Goal: Task Accomplishment & Management: Manage account settings

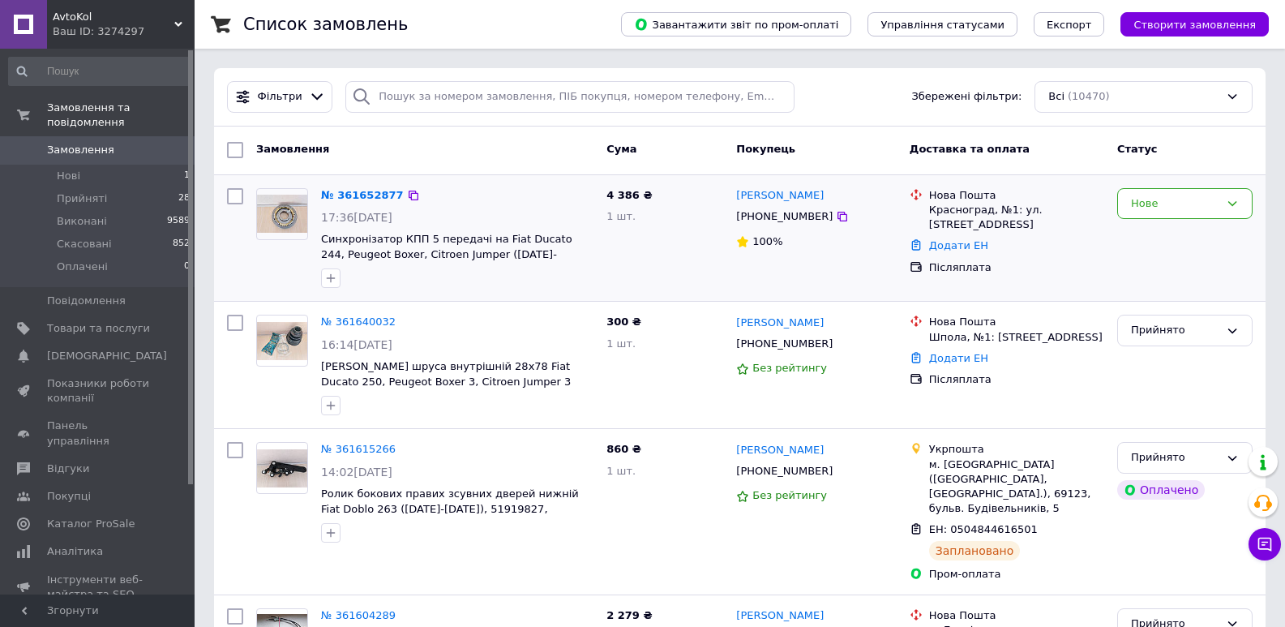
click at [1198, 200] on div "Нове" at bounding box center [1175, 203] width 88 height 17
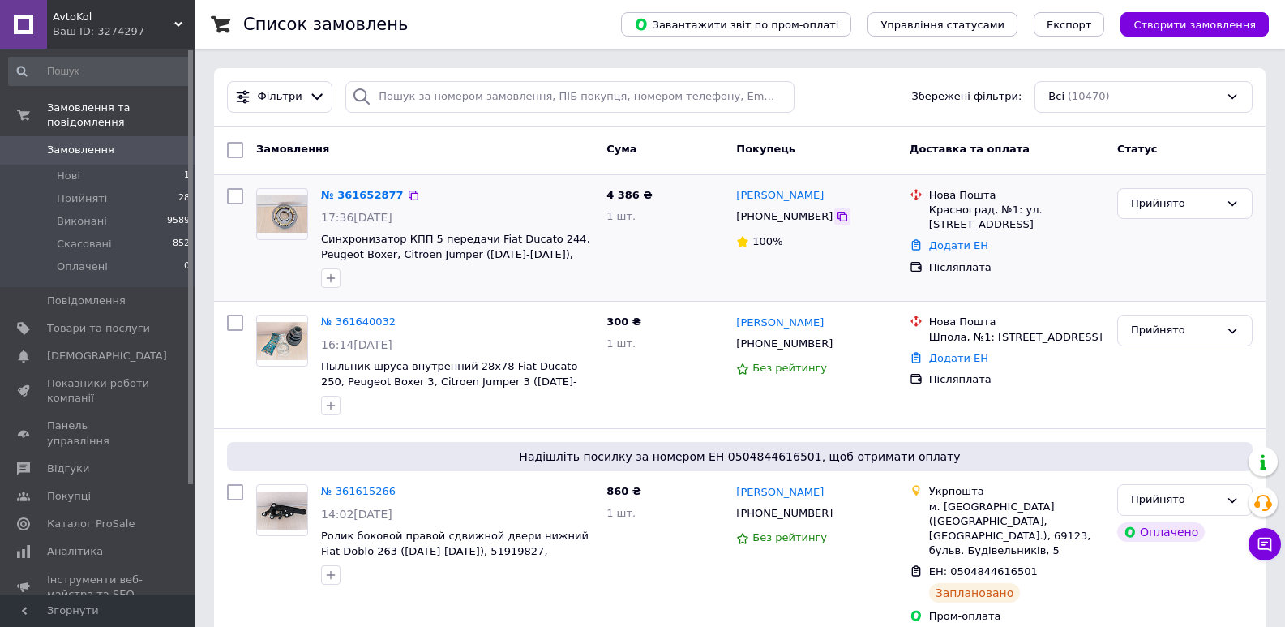
click at [836, 216] on icon at bounding box center [842, 216] width 13 height 13
click at [174, 27] on div "AvtoKol Ваш ID: 3274297 Сайт AvtoKol Кабінет покупця Перевірити стан системи Ст…" at bounding box center [97, 24] width 195 height 49
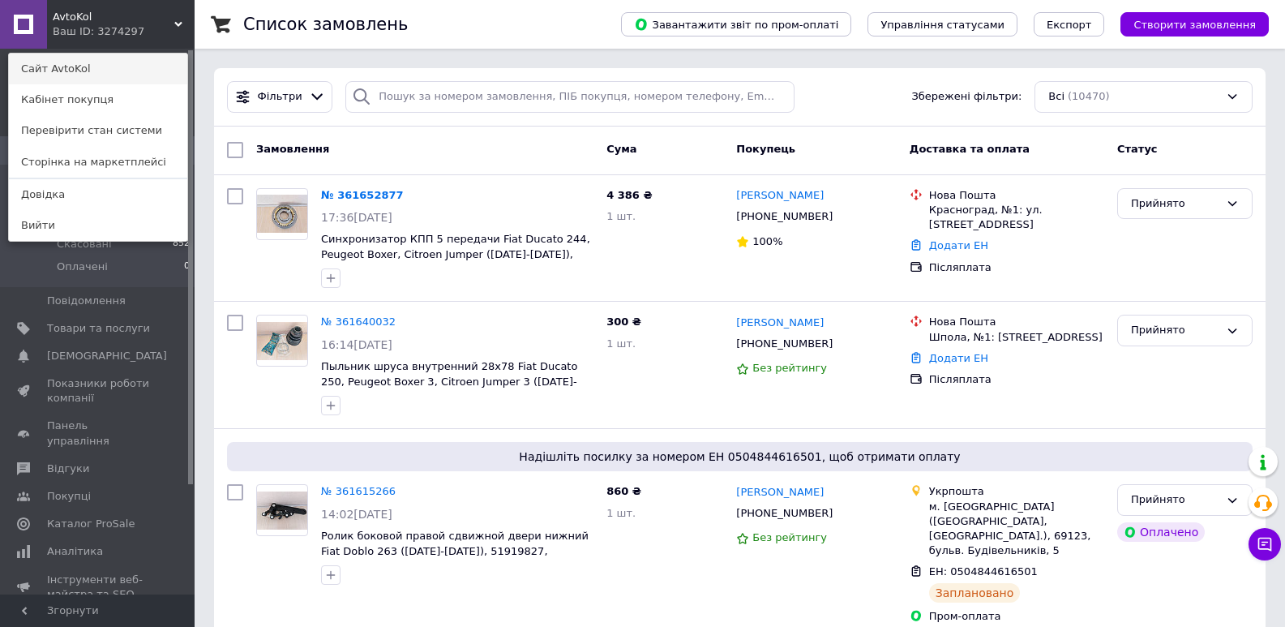
click at [93, 74] on link "Сайт AvtoKol" at bounding box center [98, 69] width 178 height 31
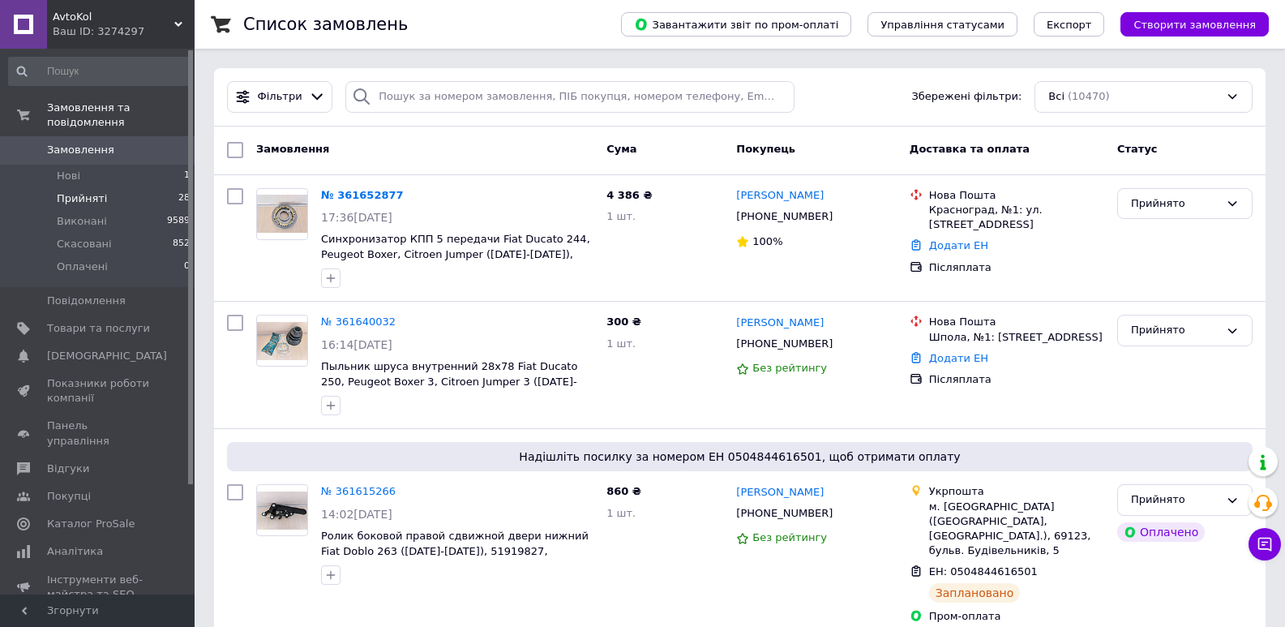
click at [102, 191] on li "Прийняті 28" at bounding box center [99, 198] width 199 height 23
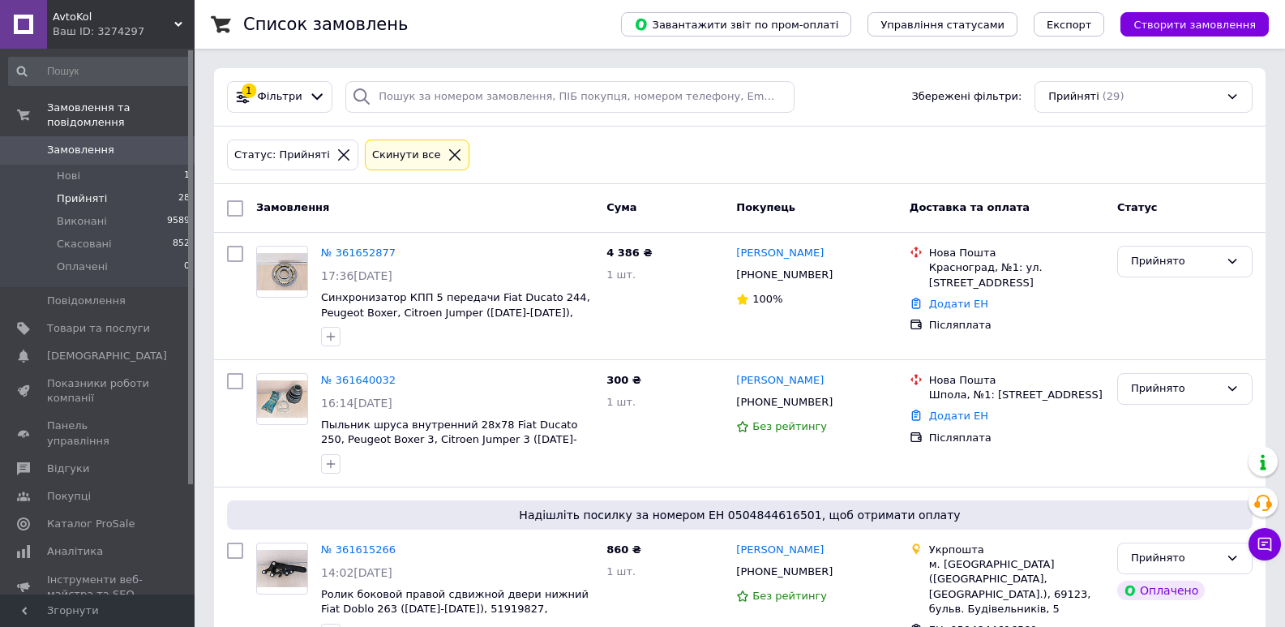
click at [383, 159] on div "Cкинути все" at bounding box center [406, 155] width 75 height 17
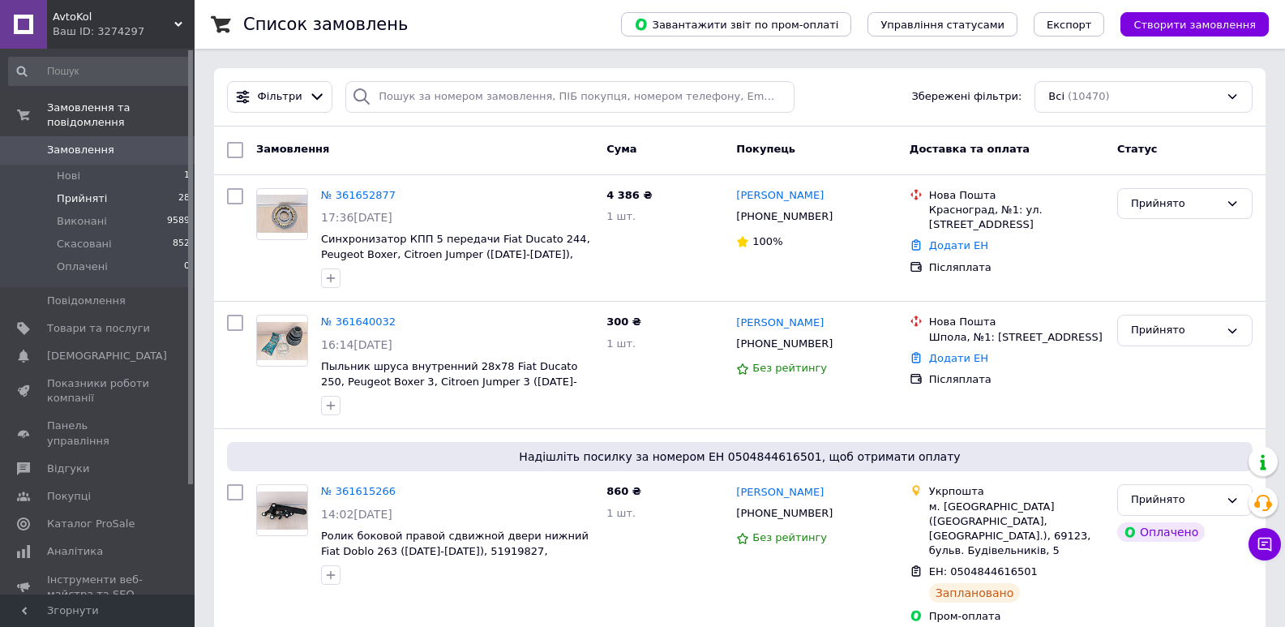
click at [180, 32] on div "Ваш ID: 3274297" at bounding box center [124, 31] width 142 height 15
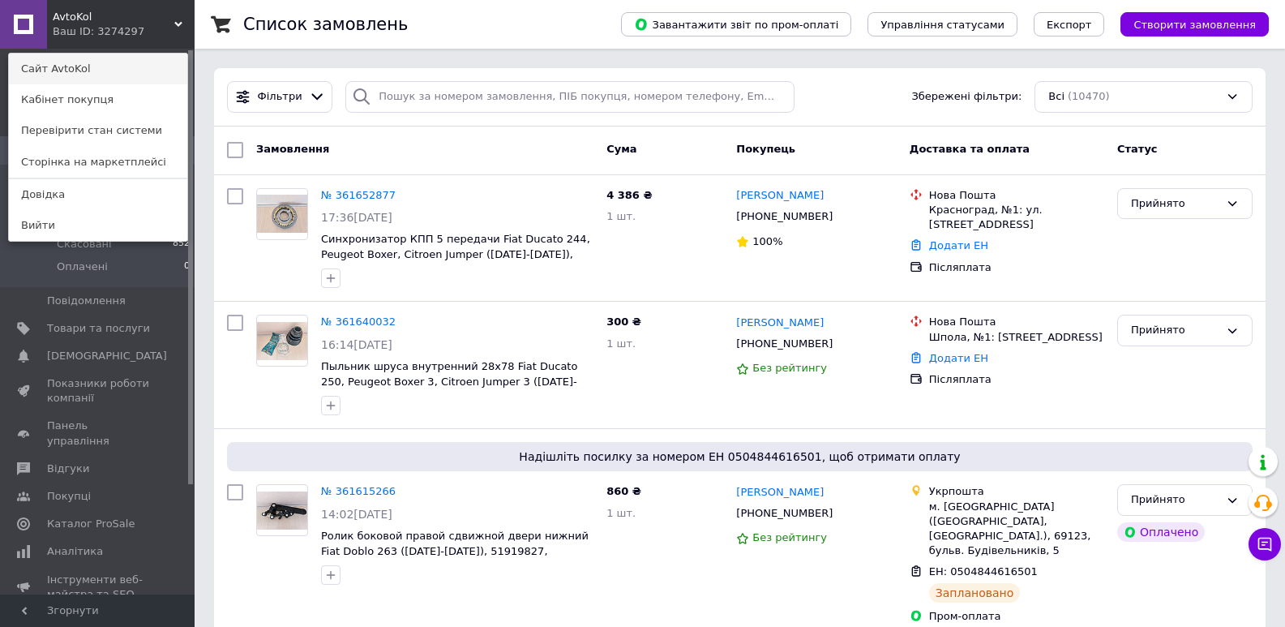
click at [133, 63] on link "Сайт AvtoKol" at bounding box center [98, 69] width 178 height 31
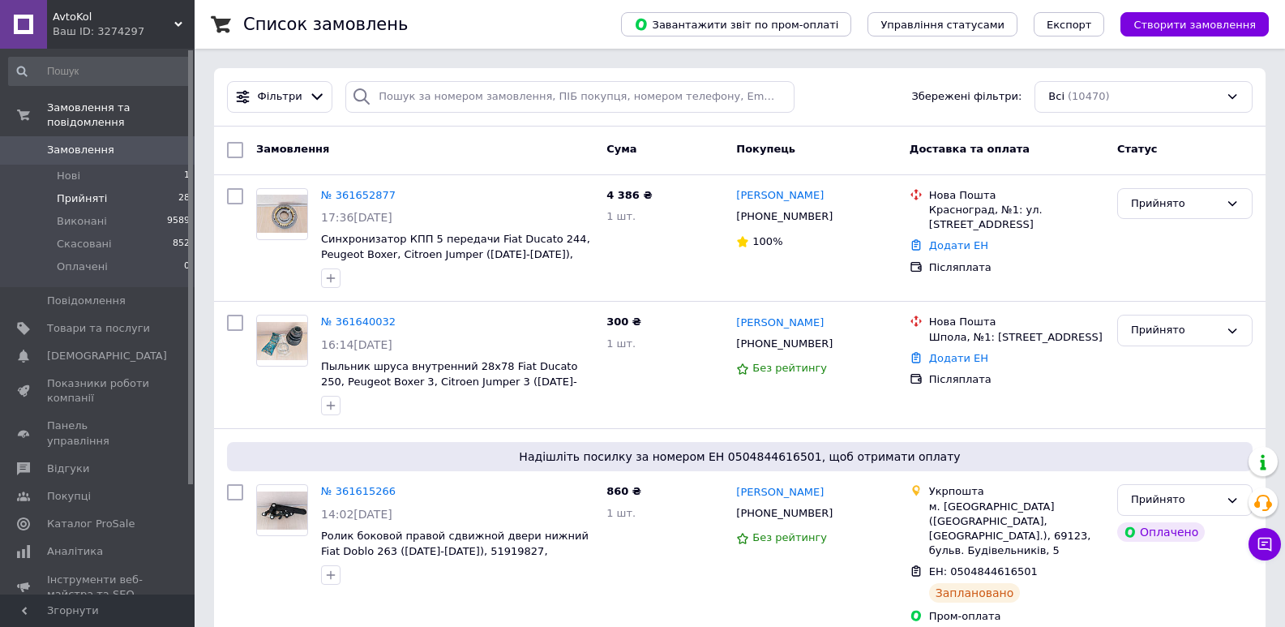
click at [136, 143] on span "Замовлення" at bounding box center [98, 150] width 103 height 15
click at [159, 20] on span "AvtoKol" at bounding box center [114, 17] width 122 height 15
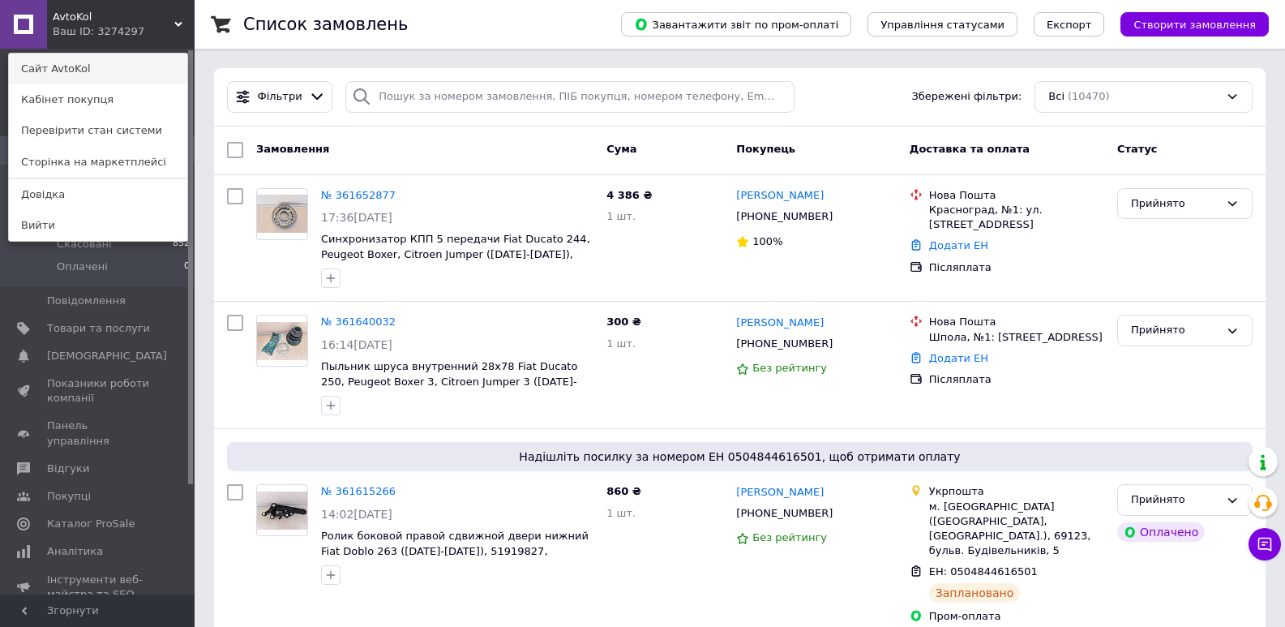
click at [127, 62] on link "Сайт AvtoKol" at bounding box center [98, 69] width 178 height 31
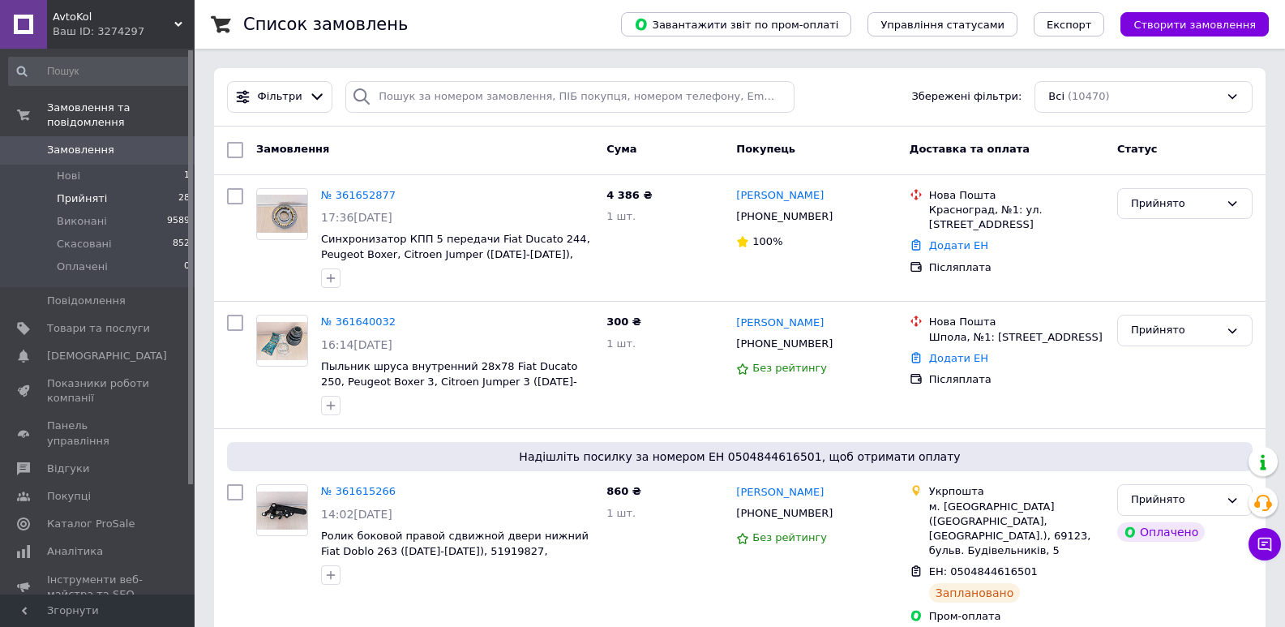
click at [80, 191] on span "Прийняті" at bounding box center [82, 198] width 50 height 15
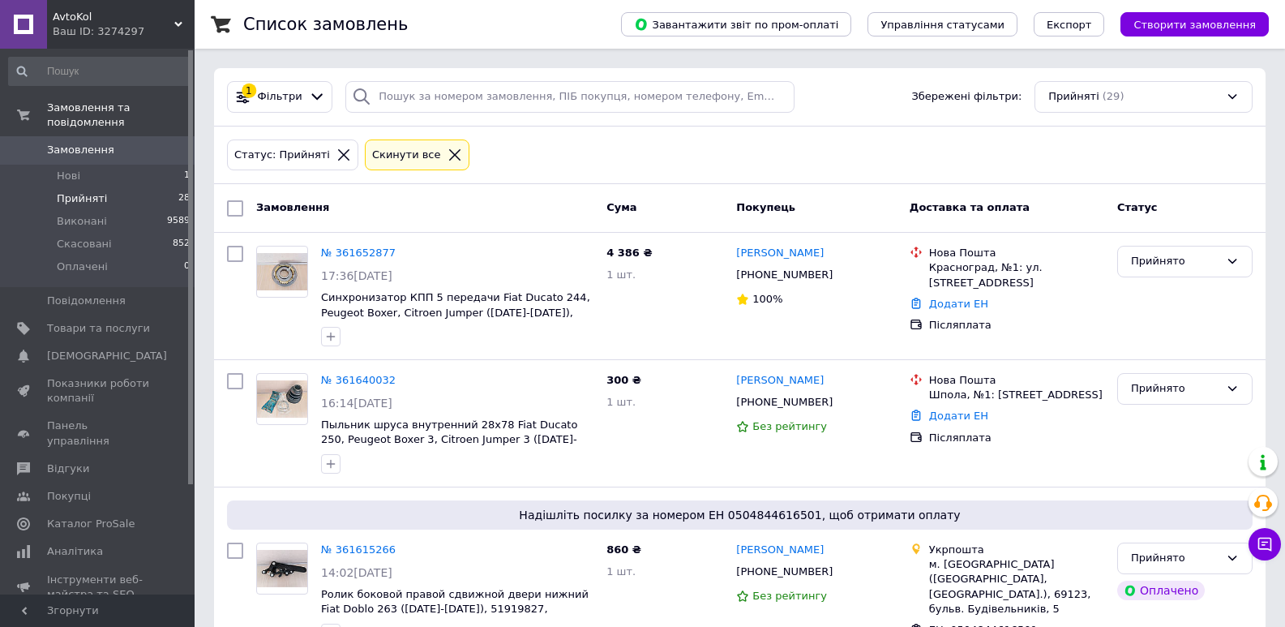
click at [418, 164] on div "Cкинути все" at bounding box center [417, 155] width 105 height 32
